Goal: Transaction & Acquisition: Purchase product/service

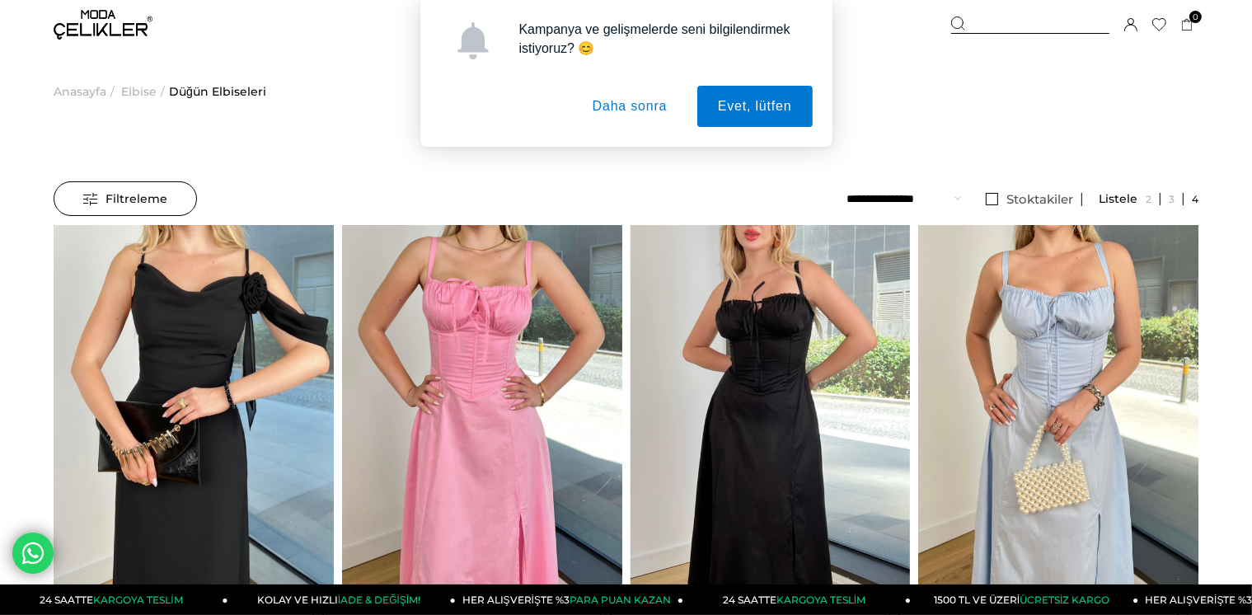
drag, startPoint x: 635, startPoint y: 129, endPoint x: 630, endPoint y: 110, distance: 19.6
click at [634, 129] on div "Kampanya ve gelişmelerde seni bilgilendirmek istiyoruz? 😊 Evet, lütfen Daha son…" at bounding box center [626, 73] width 412 height 147
click at [630, 110] on button "Daha sonra" at bounding box center [630, 106] width 116 height 41
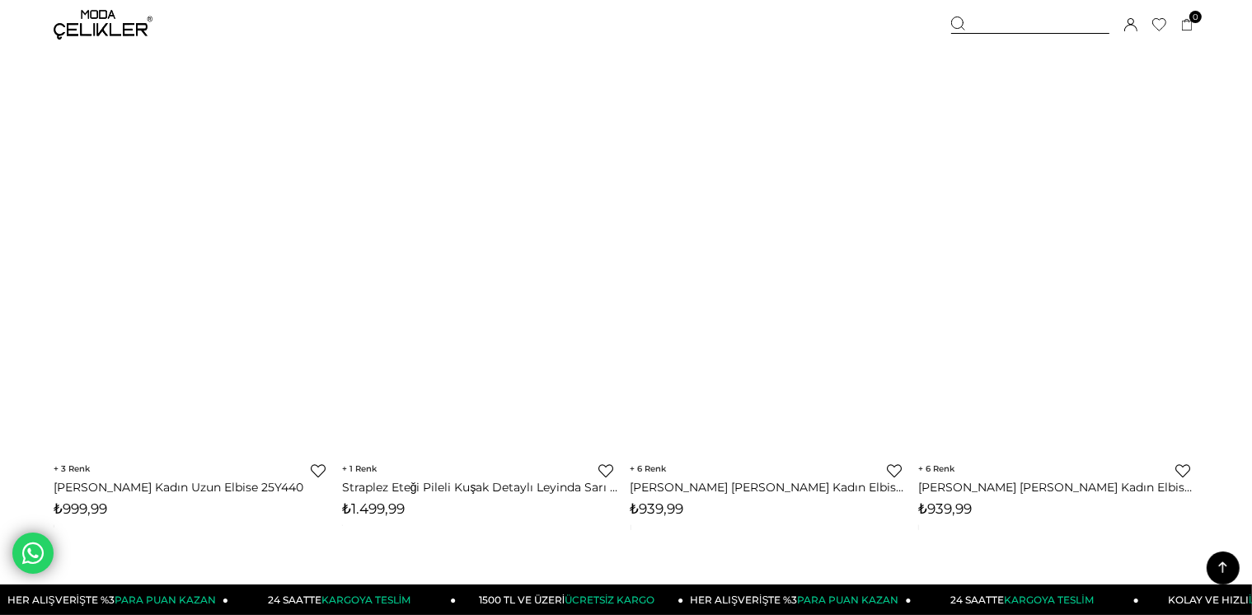
scroll to position [7336, 0]
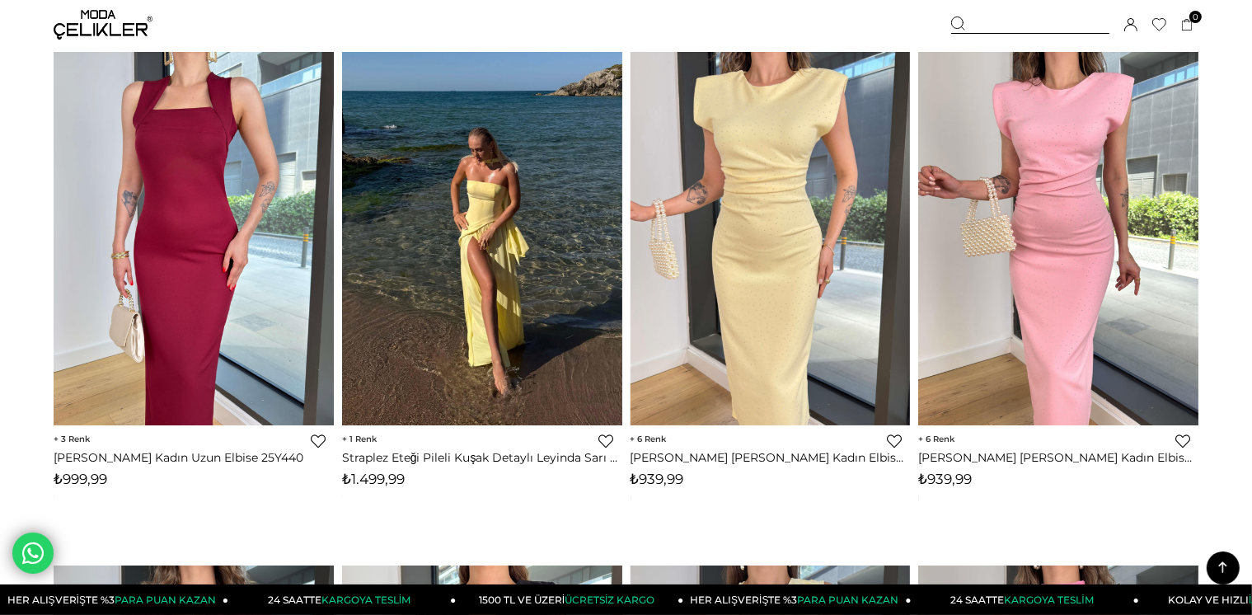
click at [368, 441] on span "1" at bounding box center [359, 439] width 35 height 11
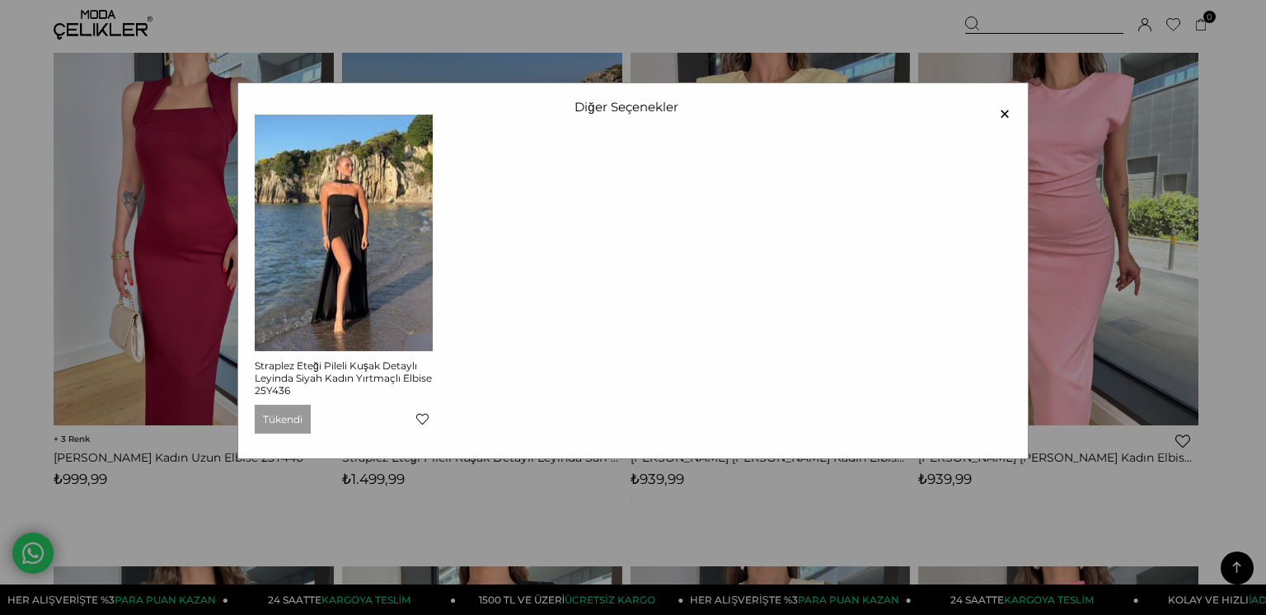
click at [998, 112] on span "×" at bounding box center [1004, 114] width 13 height 28
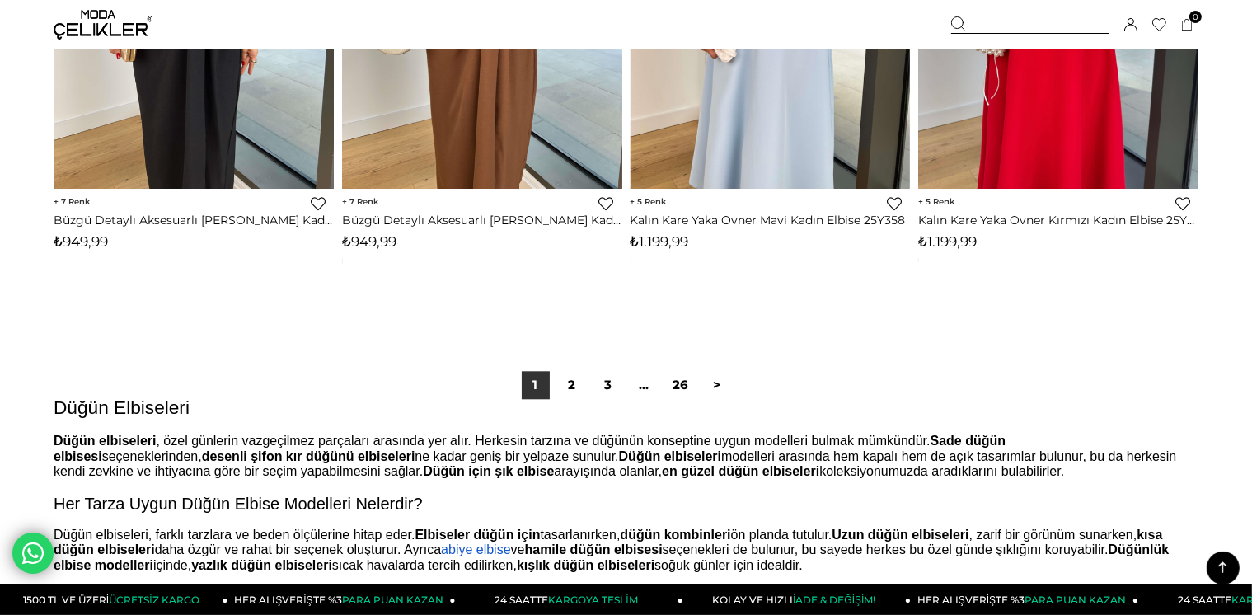
scroll to position [10303, 0]
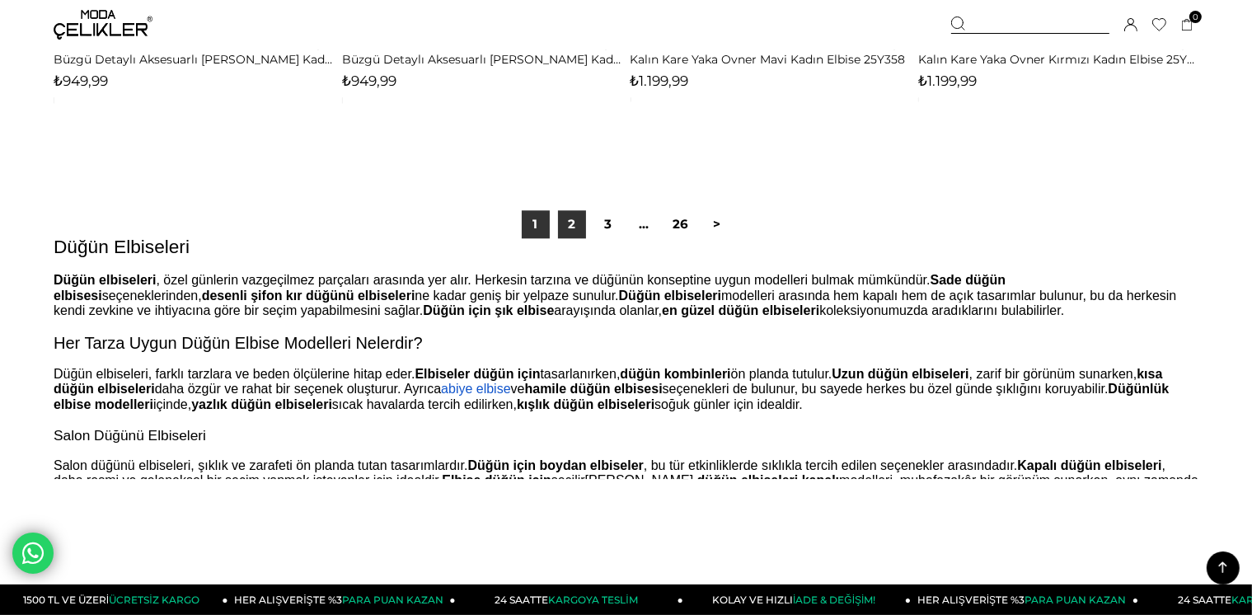
click at [570, 228] on link "2" at bounding box center [572, 224] width 28 height 28
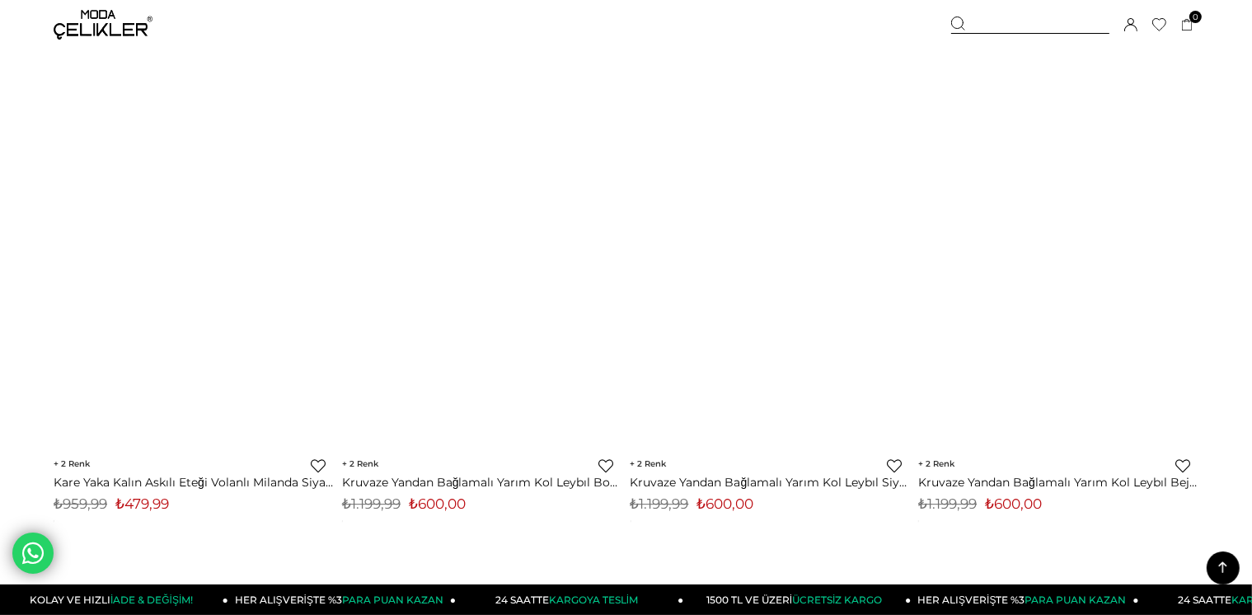
scroll to position [4863, 0]
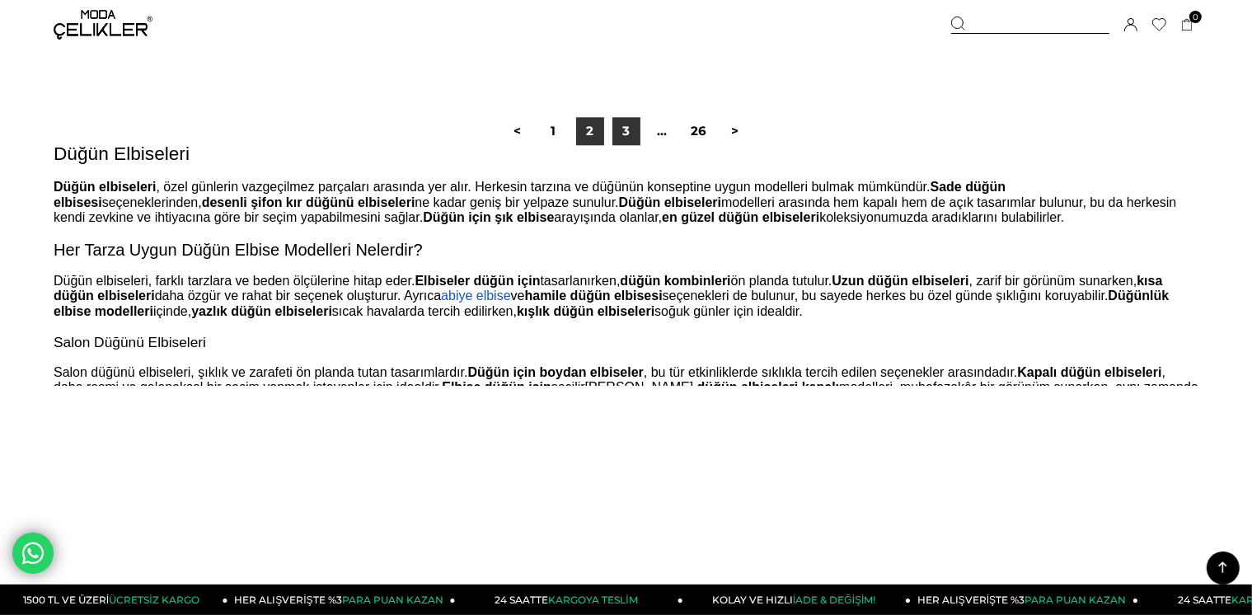
click at [617, 129] on link "3" at bounding box center [626, 131] width 28 height 28
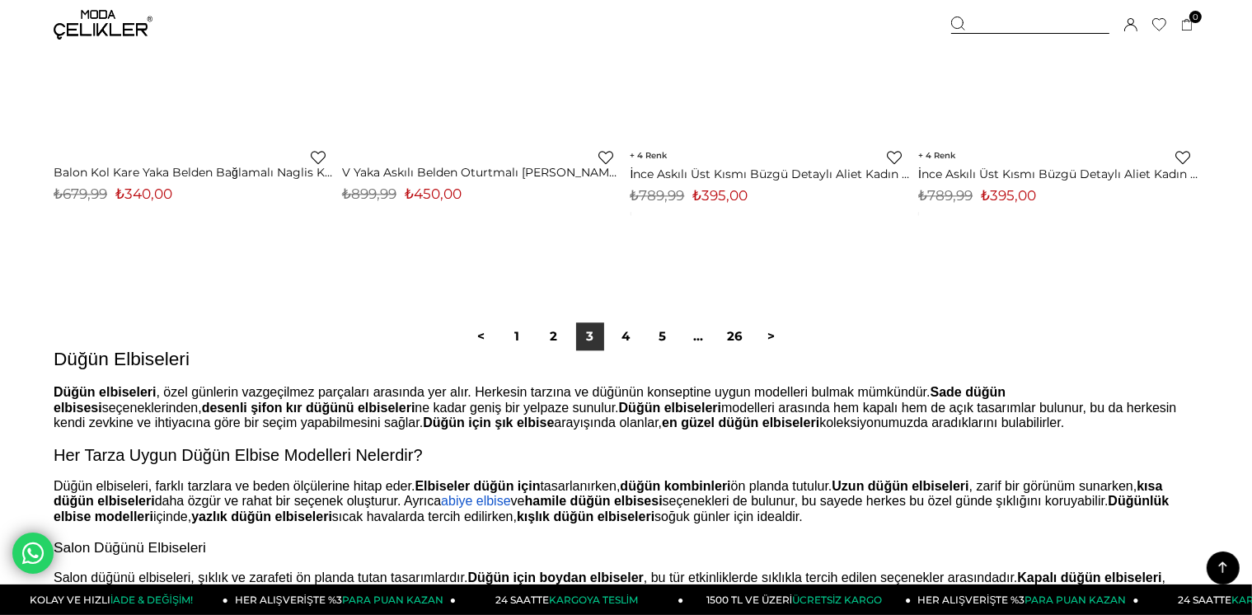
scroll to position [10221, 0]
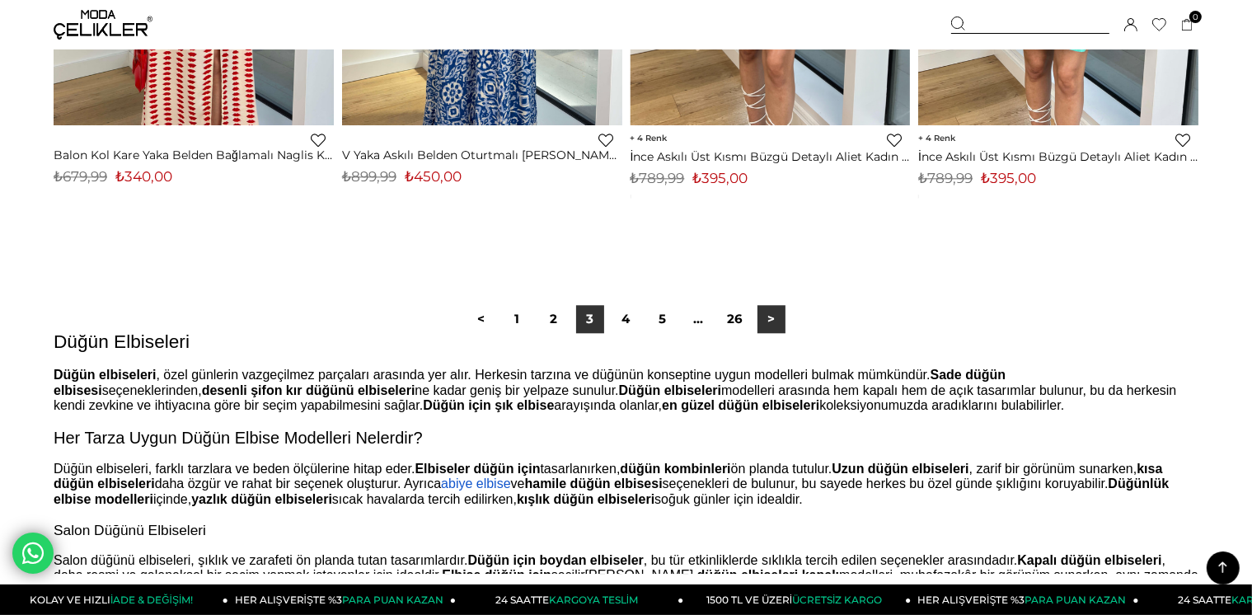
click at [768, 317] on link ">" at bounding box center [772, 319] width 28 height 28
